Goal: Transaction & Acquisition: Purchase product/service

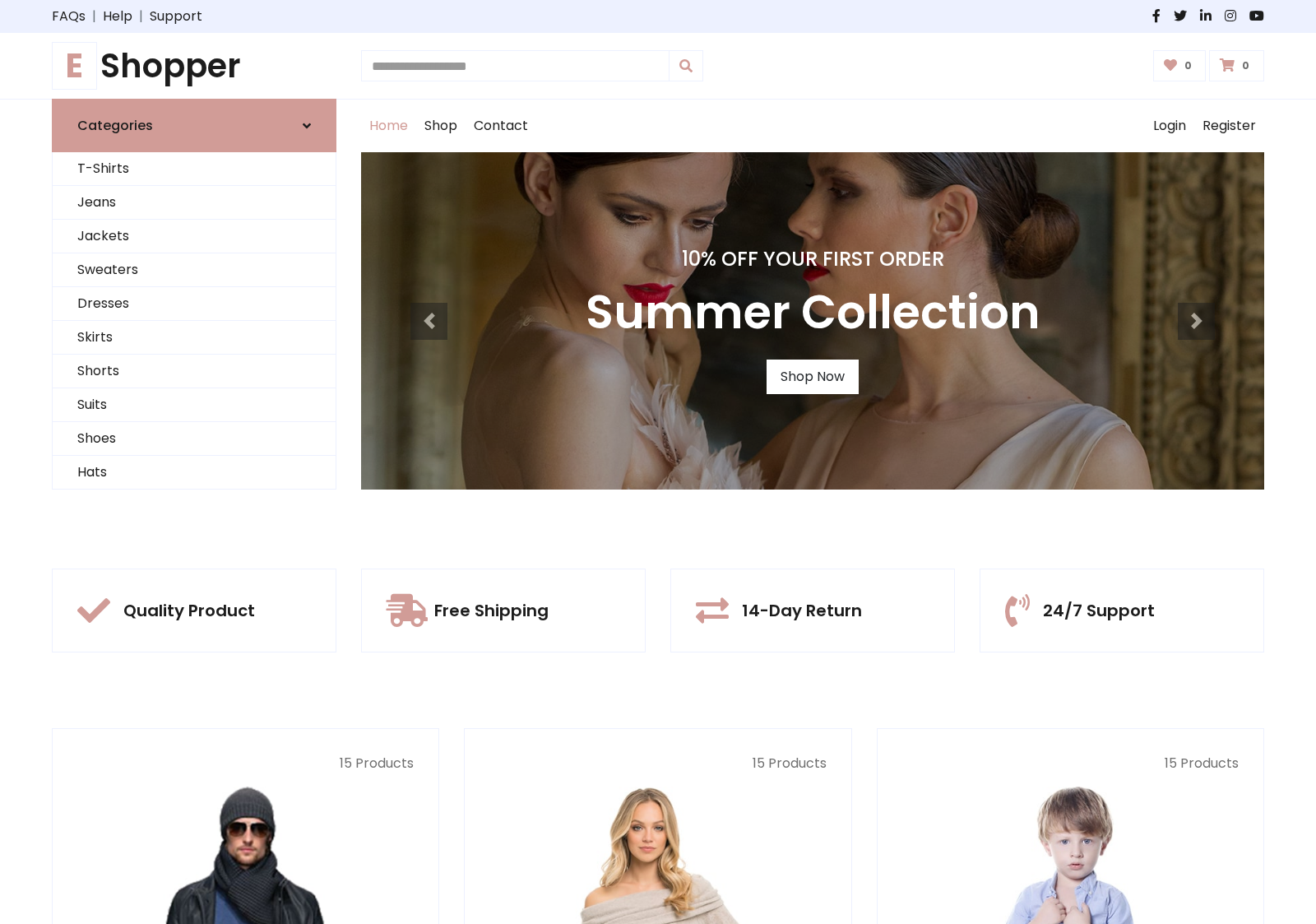
click at [658, 461] on div "10% Off Your First Order Summer Collection Shop Now" at bounding box center [813, 320] width 903 height 338
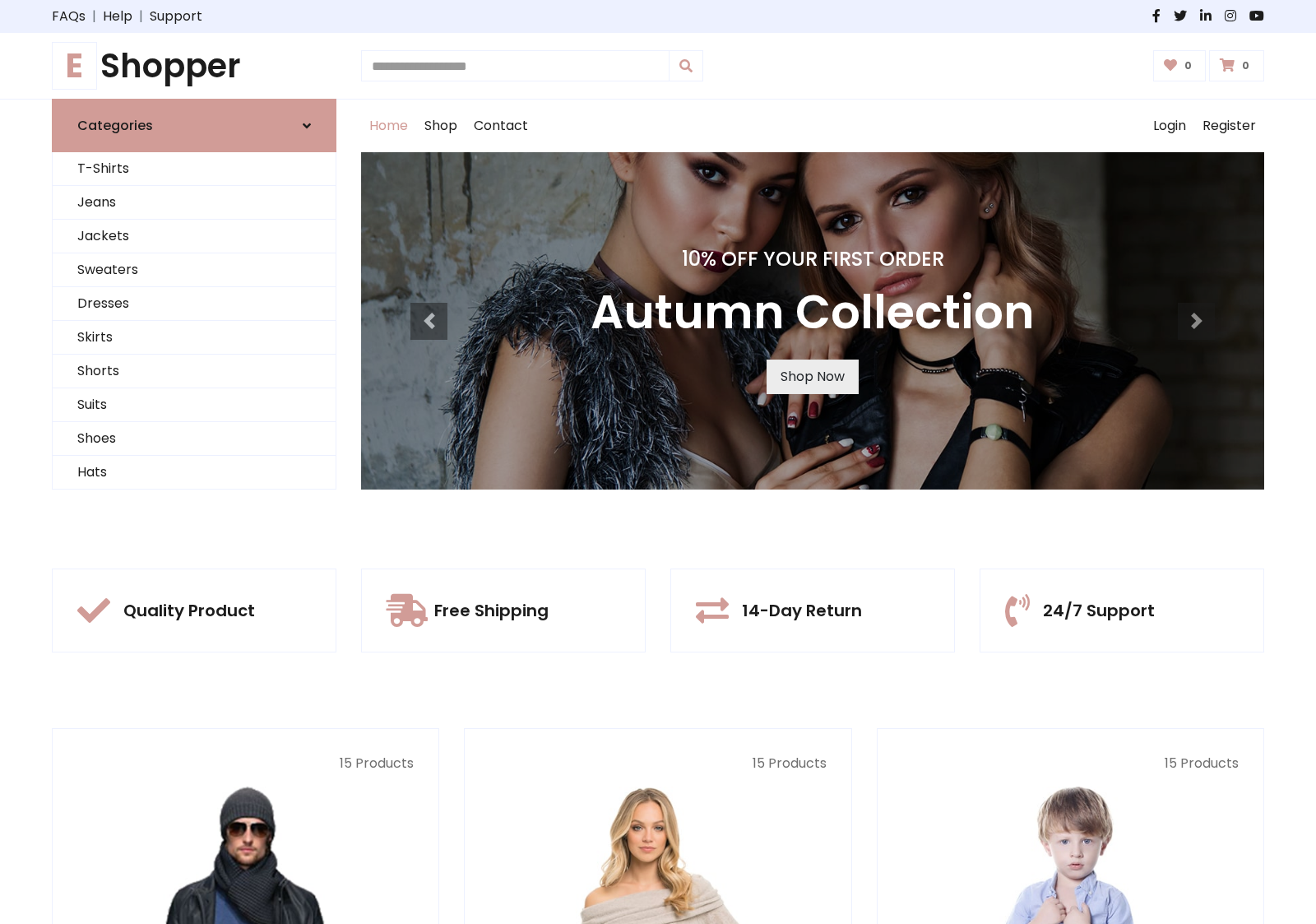
click at [812, 376] on link "Shop Now" at bounding box center [813, 377] width 92 height 34
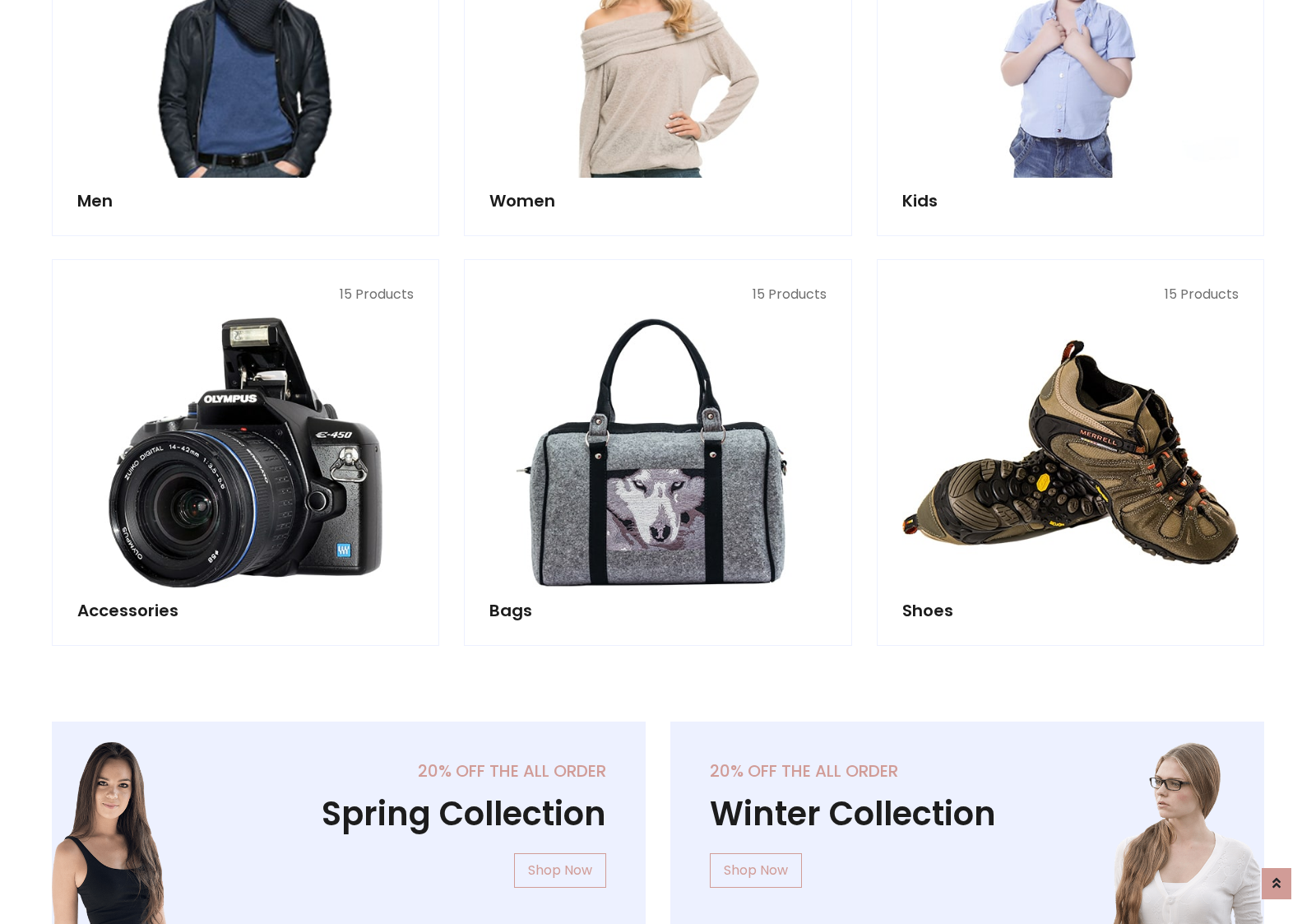
scroll to position [1640, 0]
